Goal: Task Accomplishment & Management: Use online tool/utility

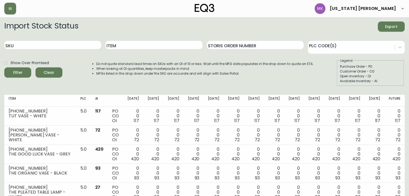
click at [57, 39] on div "SKU" at bounding box center [52, 45] width 97 height 17
click at [55, 44] on input "SKU" at bounding box center [52, 45] width 97 height 9
paste input "9040-342-0-A"
click at [4, 67] on button "Filter" at bounding box center [17, 72] width 27 height 10
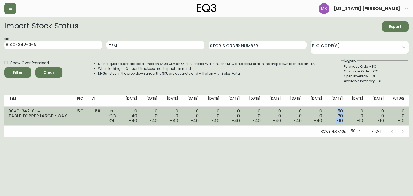
drag, startPoint x: 337, startPoint y: 109, endPoint x: 345, endPoint y: 121, distance: 13.7
click at [345, 121] on td "50 20 -10" at bounding box center [336, 116] width 20 height 19
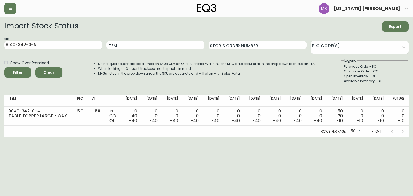
drag, startPoint x: 47, startPoint y: 43, endPoint x: 0, endPoint y: 33, distance: 47.7
click at [0, 33] on main "Import Stock Status Export SKU 9040-342-0-A Item Storis Order Number PLC Code(s…" at bounding box center [206, 77] width 413 height 120
type input "s"
type input "a"
type input "oak stand"
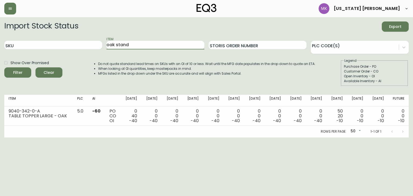
click at [4, 67] on button "Filter" at bounding box center [17, 72] width 27 height 10
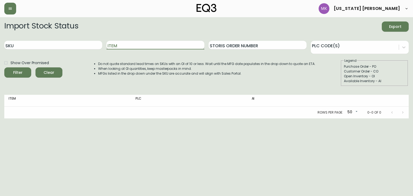
click at [125, 43] on input "Item" at bounding box center [155, 45] width 98 height 9
type input "o"
type input "small oak"
click at [4, 67] on button "Filter" at bounding box center [17, 72] width 27 height 10
drag, startPoint x: 135, startPoint y: 43, endPoint x: 0, endPoint y: 29, distance: 135.6
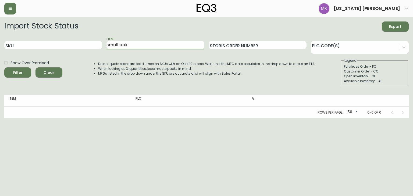
click at [0, 30] on main "Import Stock Status Export SKU Item small oak Storis Order Number PLC Code(s) S…" at bounding box center [206, 67] width 413 height 101
click at [48, 47] on input "SKU" at bounding box center [53, 45] width 98 height 9
type input "9020-340"
click at [4, 67] on button "Filter" at bounding box center [17, 72] width 27 height 10
